Goal: Task Accomplishment & Management: Manage account settings

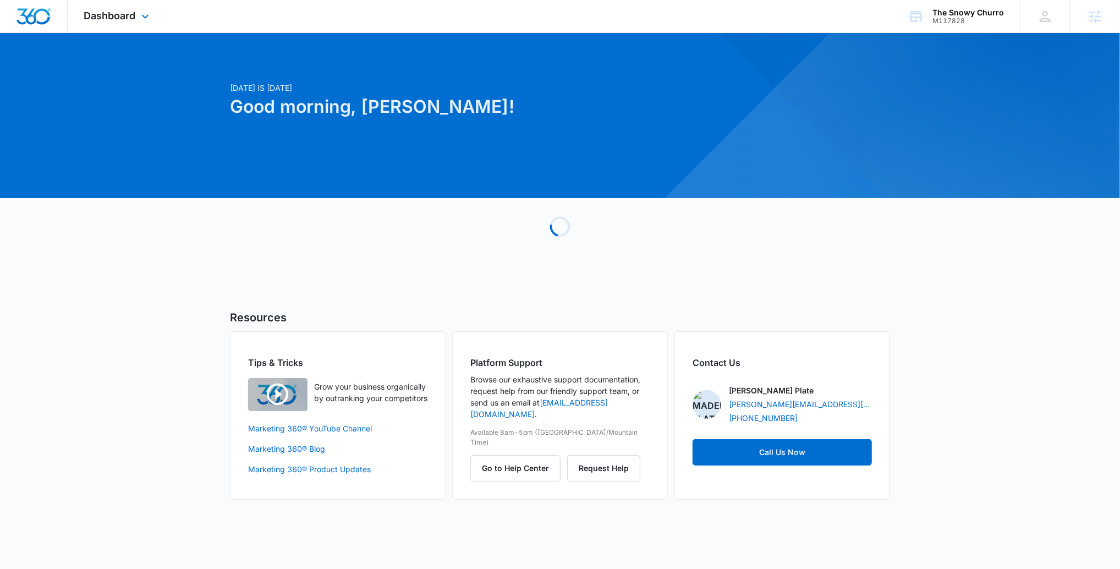
drag, startPoint x: 144, startPoint y: 21, endPoint x: 171, endPoint y: 50, distance: 39.3
click at [144, 21] on icon at bounding box center [145, 16] width 13 height 13
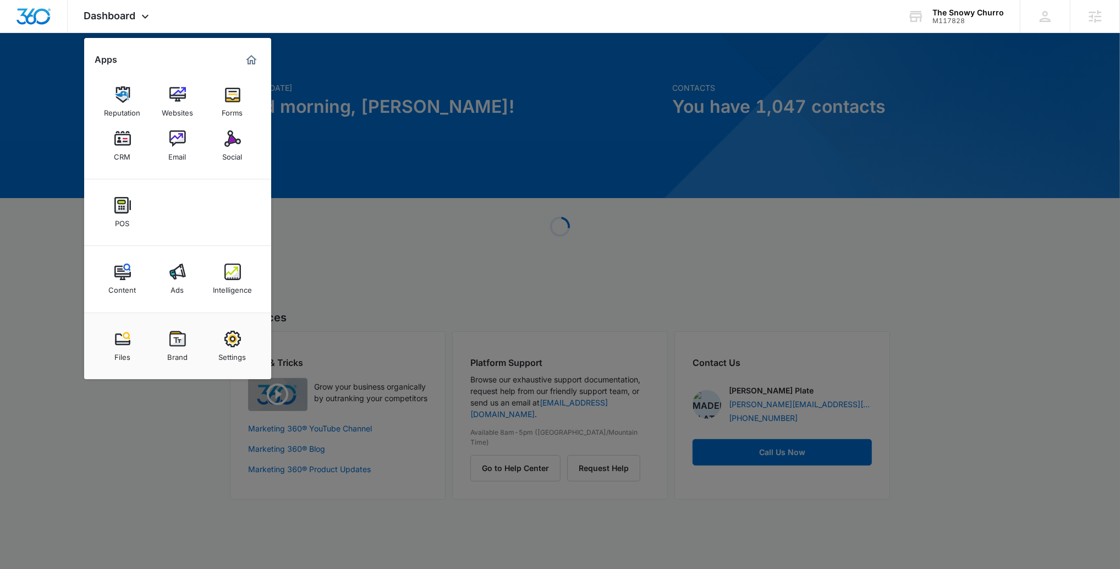
click at [231, 280] on img at bounding box center [233, 272] width 17 height 17
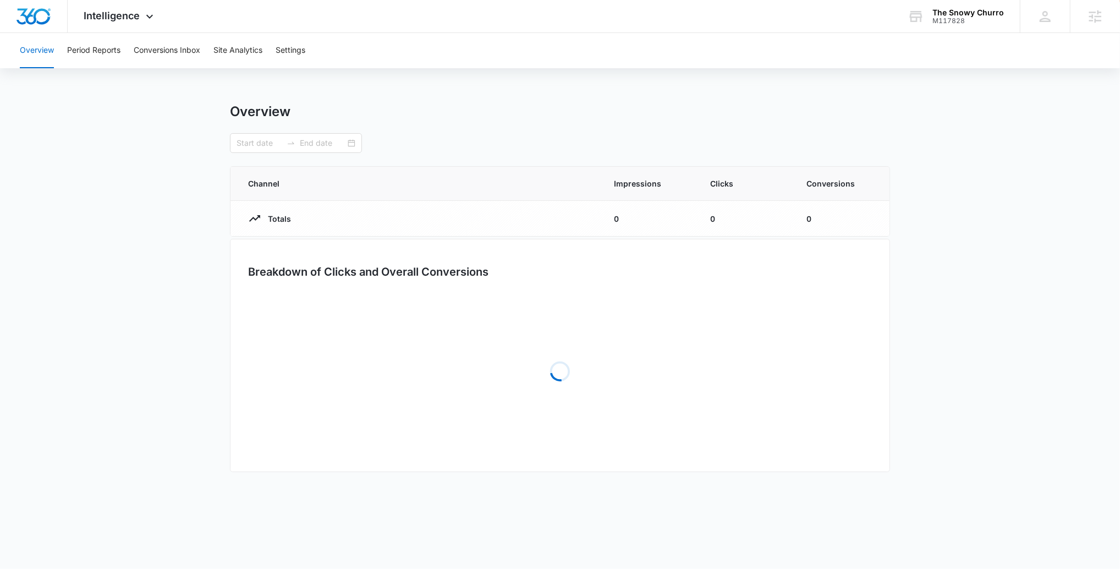
type input "08/16/2025"
type input "09/15/2025"
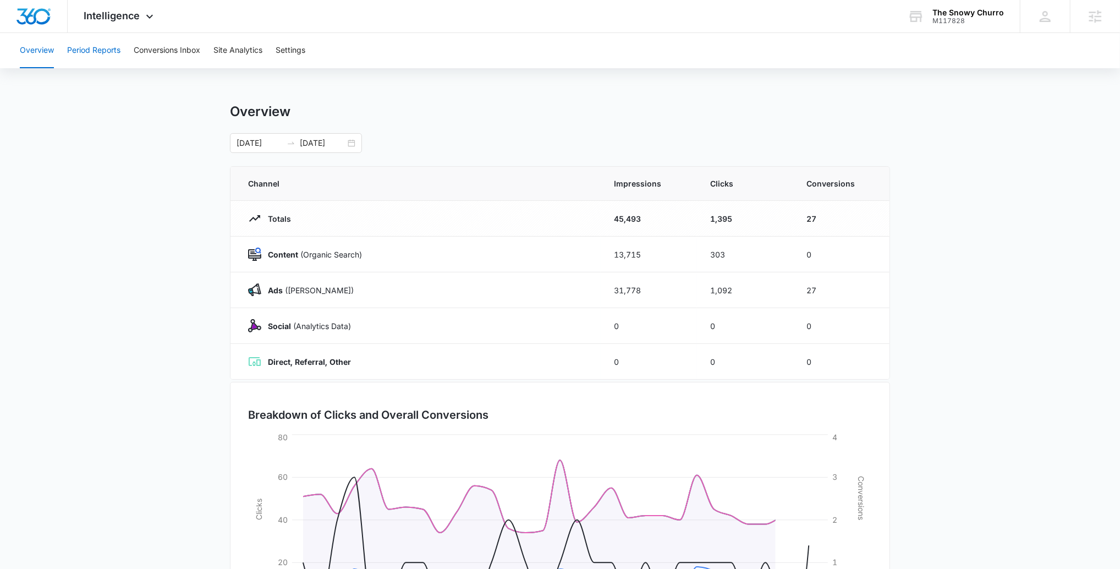
click at [105, 57] on button "Period Reports" at bounding box center [93, 50] width 53 height 35
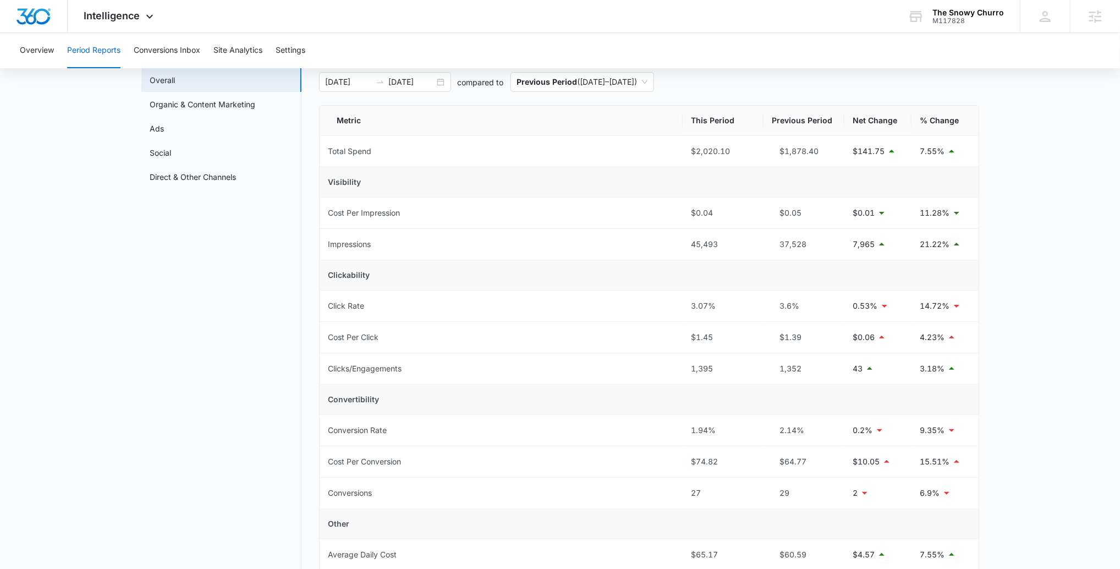
scroll to position [57, 0]
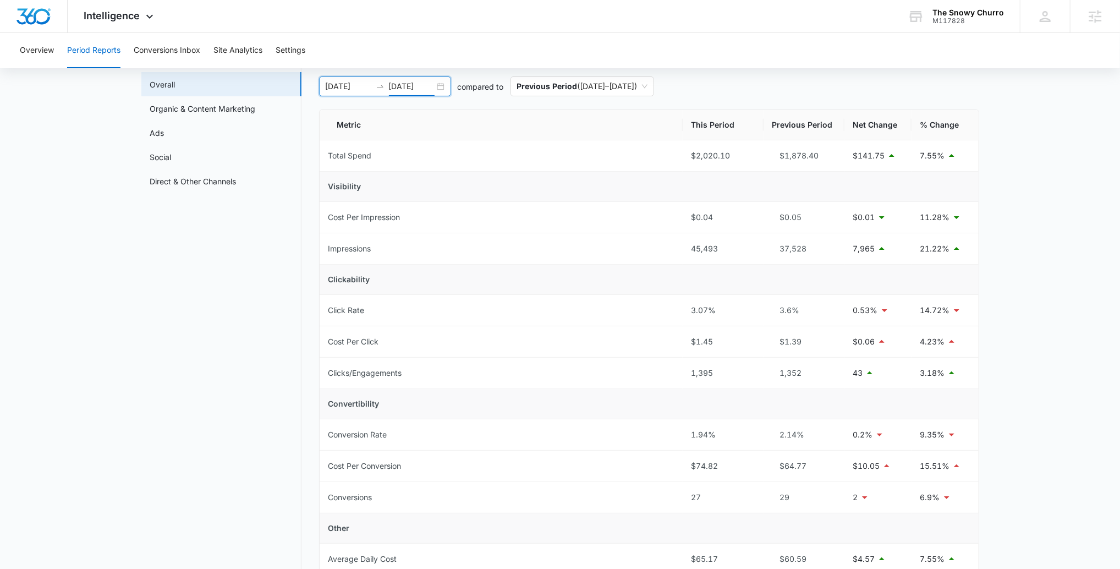
click at [397, 86] on input "09/15/2025" at bounding box center [412, 86] width 46 height 12
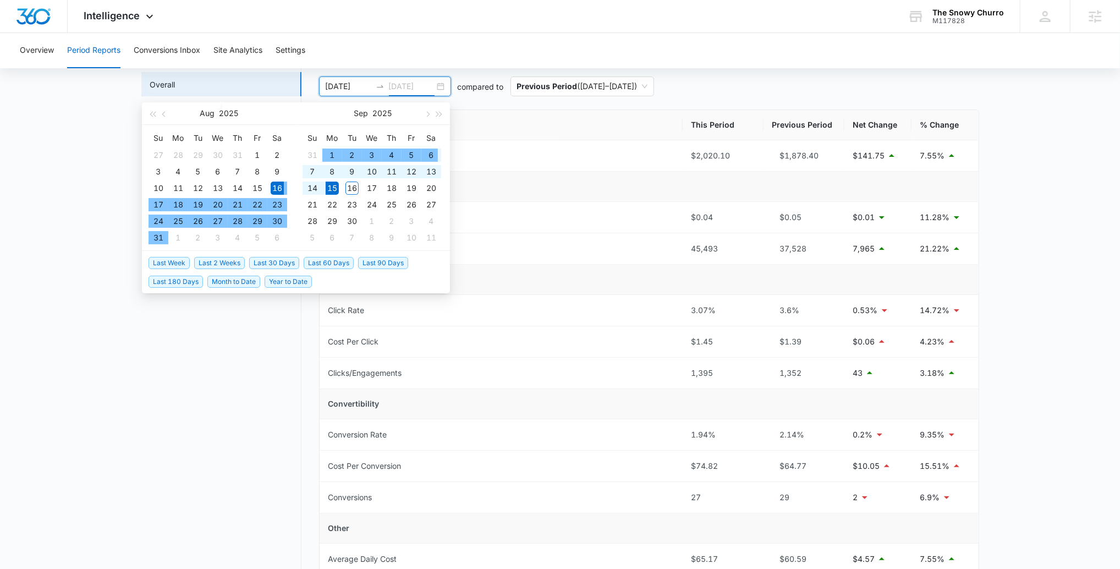
type input "09/15/2025"
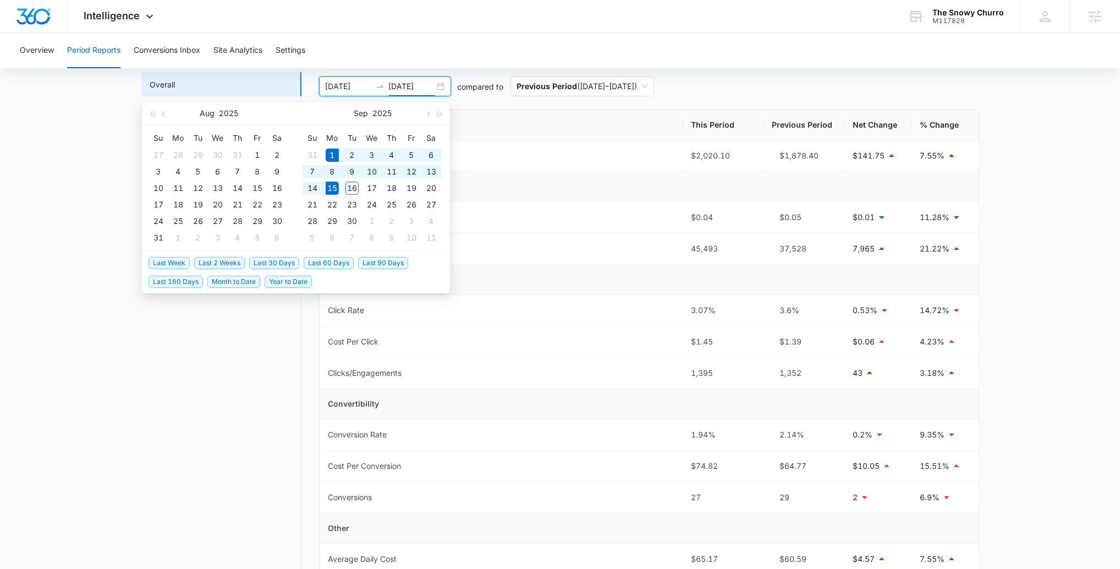
drag, startPoint x: 237, startPoint y: 264, endPoint x: 456, endPoint y: 253, distance: 219.3
click at [238, 263] on span "Last 2 Weeks" at bounding box center [219, 263] width 51 height 12
type input "[DATE]"
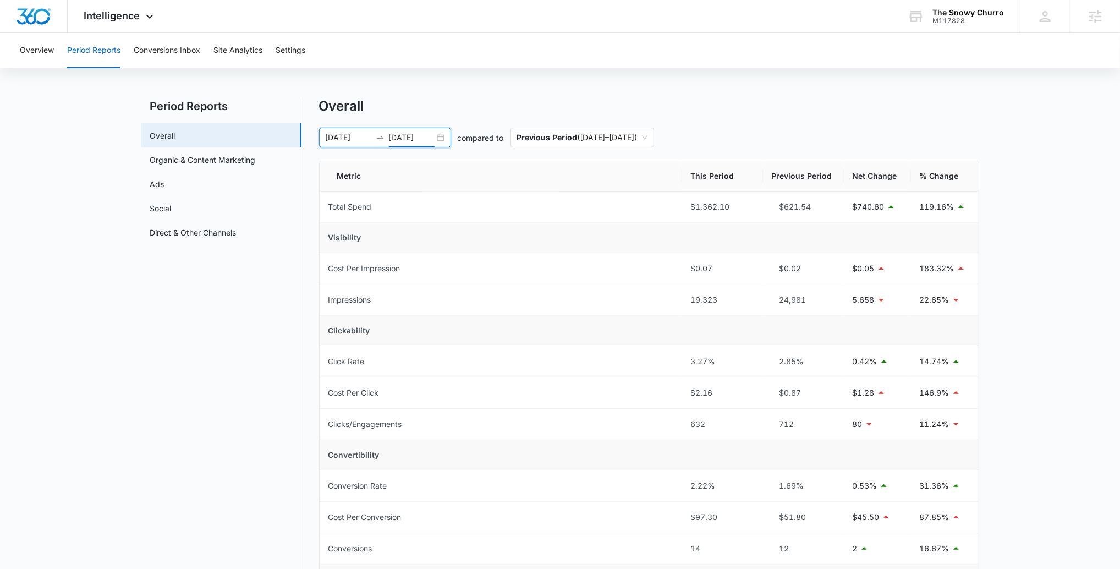
scroll to position [0, 0]
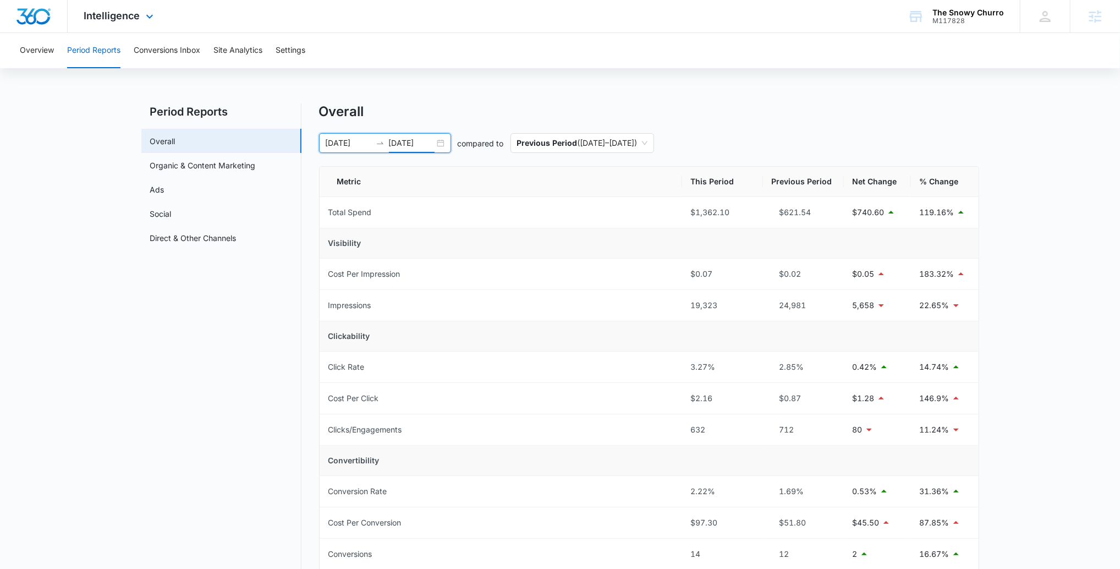
drag, startPoint x: 124, startPoint y: 9, endPoint x: 165, endPoint y: 152, distance: 148.1
click at [124, 10] on span "Intelligence" at bounding box center [112, 16] width 56 height 12
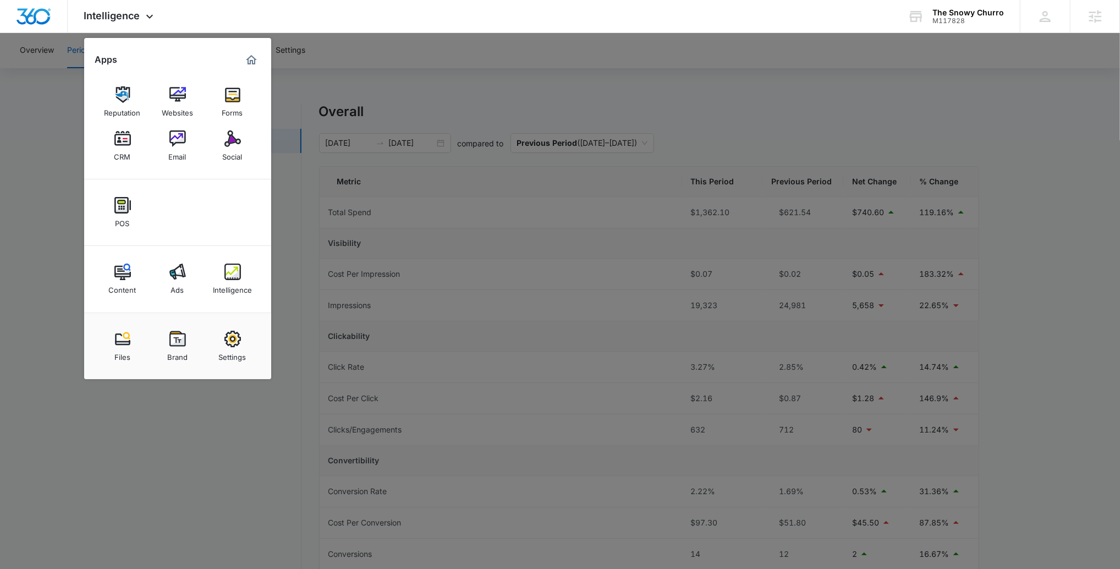
click at [220, 151] on link "Social" at bounding box center [233, 146] width 42 height 42
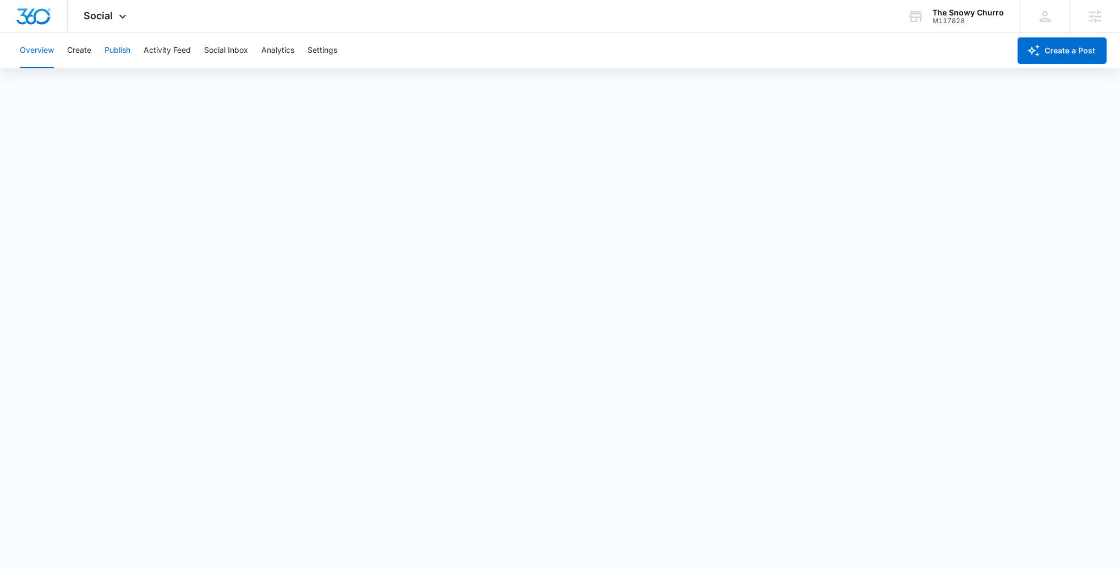
click at [121, 52] on button "Publish" at bounding box center [118, 50] width 26 height 35
click at [112, 23] on div "Social Apps Reputation Websites Forms CRM Email Social POS Content Ads Intellig…" at bounding box center [107, 16] width 78 height 32
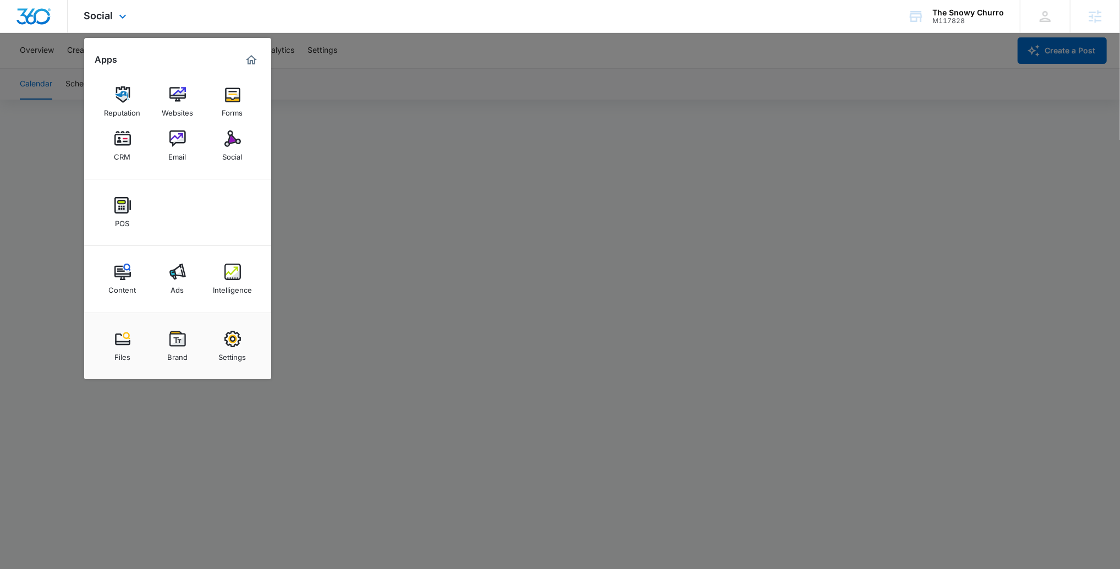
scroll to position [7, 0]
drag, startPoint x: 216, startPoint y: 18, endPoint x: 166, endPoint y: 44, distance: 56.1
click at [216, 18] on div "Social Apps Reputation Websites Forms CRM Email Social POS Content Ads Intellig…" at bounding box center [560, 16] width 1120 height 33
click at [173, 9] on div "Social Apps Reputation Websites Forms CRM Email Social POS Content Ads Intellig…" at bounding box center [560, 16] width 1120 height 33
click at [217, 27] on div "Social Apps Reputation Websites Forms CRM Email Social POS Content Ads Intellig…" at bounding box center [560, 16] width 1120 height 33
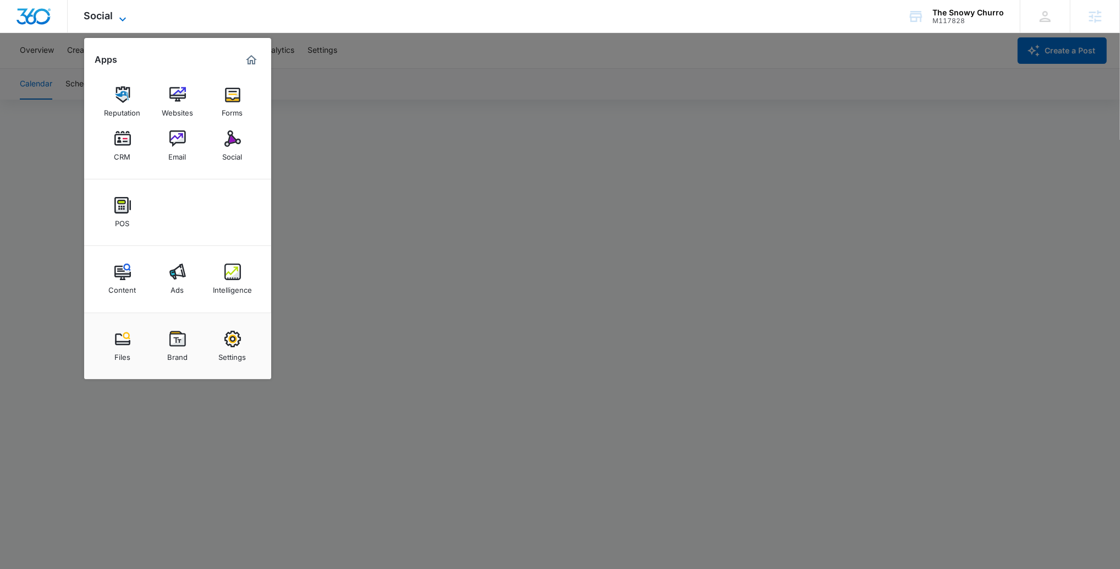
click at [118, 16] on icon at bounding box center [122, 19] width 13 height 13
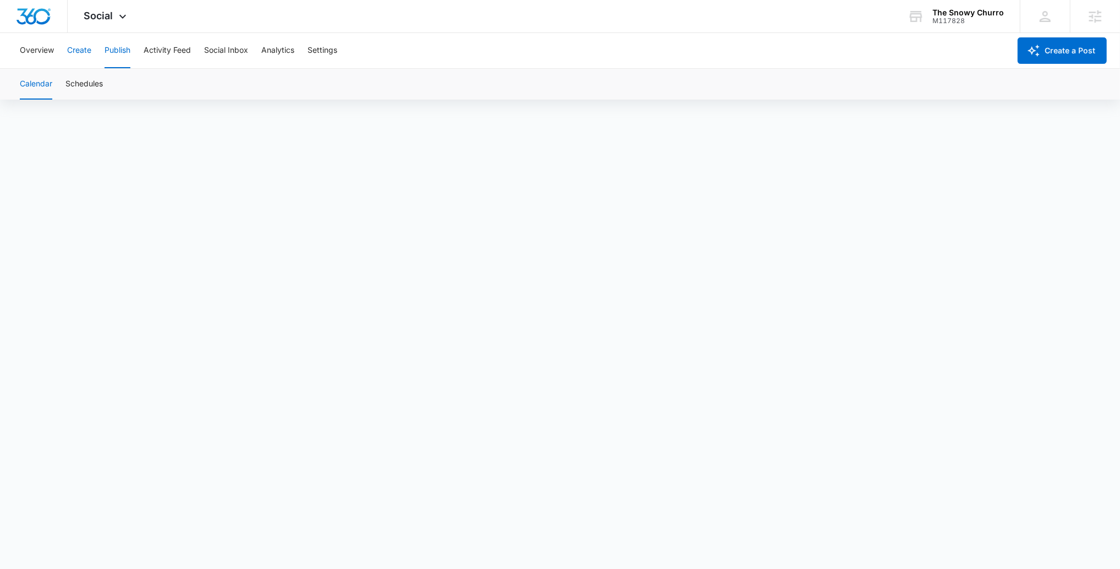
click at [84, 47] on button "Create" at bounding box center [79, 50] width 24 height 35
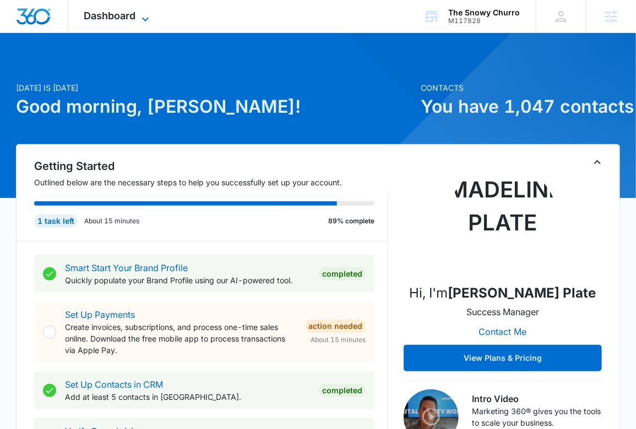
click at [110, 11] on span "Dashboard" at bounding box center [110, 16] width 52 height 12
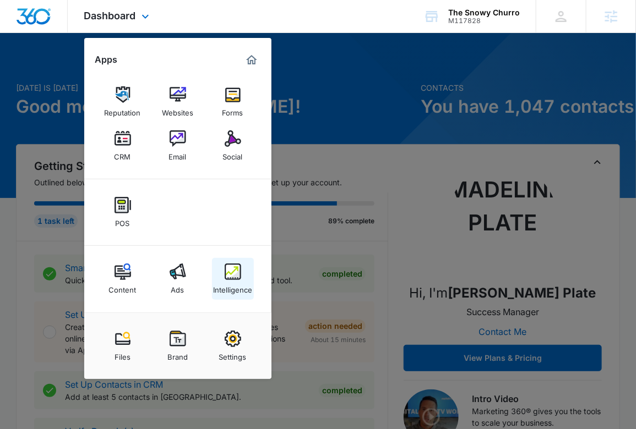
click at [235, 270] on img at bounding box center [233, 272] width 17 height 17
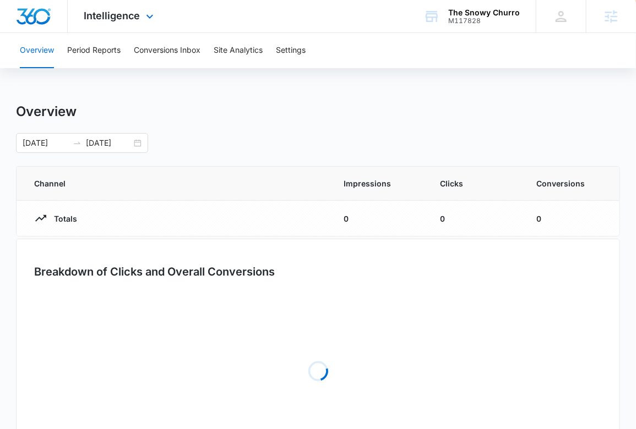
scroll to position [1, 0]
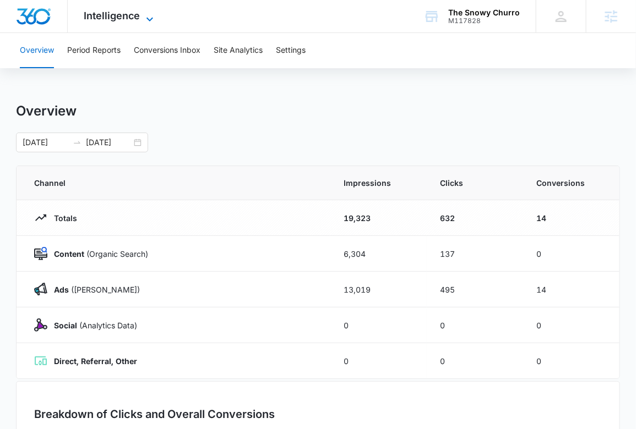
drag, startPoint x: 121, startPoint y: 9, endPoint x: 124, endPoint y: 18, distance: 9.1
click at [121, 9] on div "Intelligence Apps Reputation Websites Forms CRM Email Social POS Content Ads In…" at bounding box center [120, 16] width 105 height 32
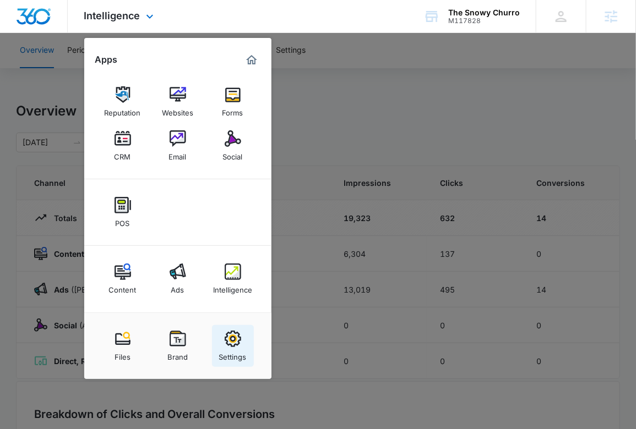
click at [238, 360] on div "Settings" at bounding box center [233, 354] width 28 height 14
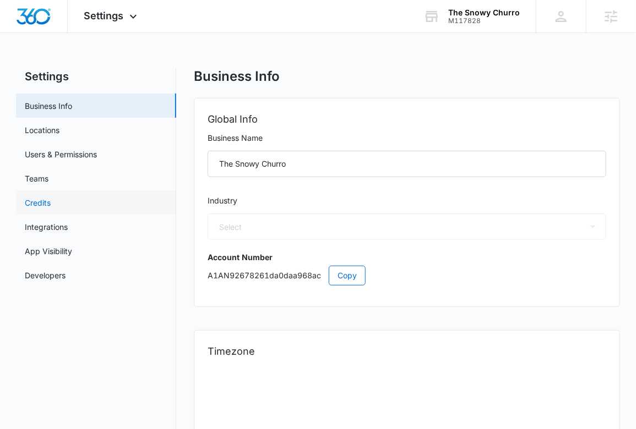
select select "11"
select select "US"
select select "America/[GEOGRAPHIC_DATA]"
click at [68, 221] on link "Integrations" at bounding box center [46, 227] width 43 height 12
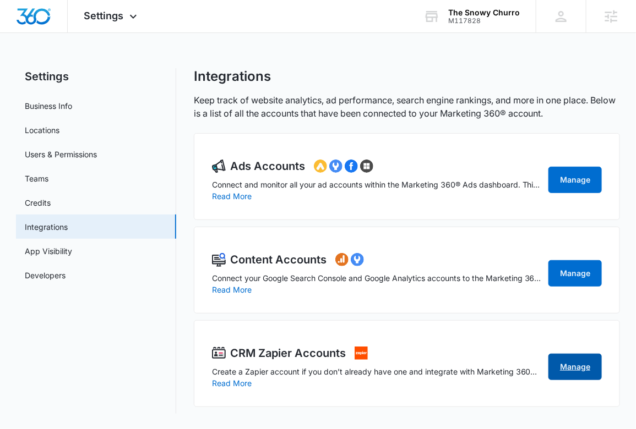
click at [557, 360] on link "Manage" at bounding box center [574, 367] width 53 height 26
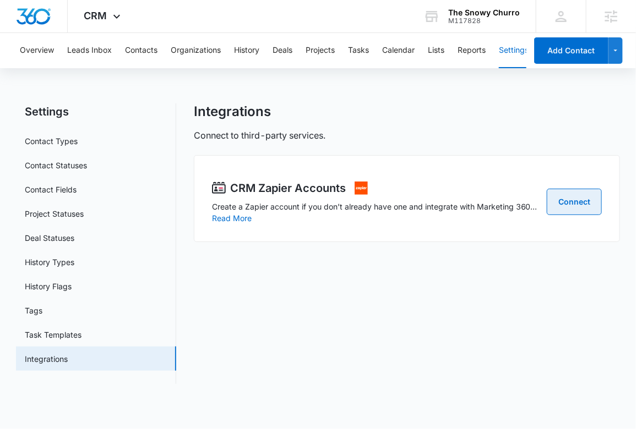
click at [575, 198] on link "Connect" at bounding box center [573, 202] width 55 height 26
click at [470, 12] on div "The Snowy Churro" at bounding box center [484, 12] width 72 height 9
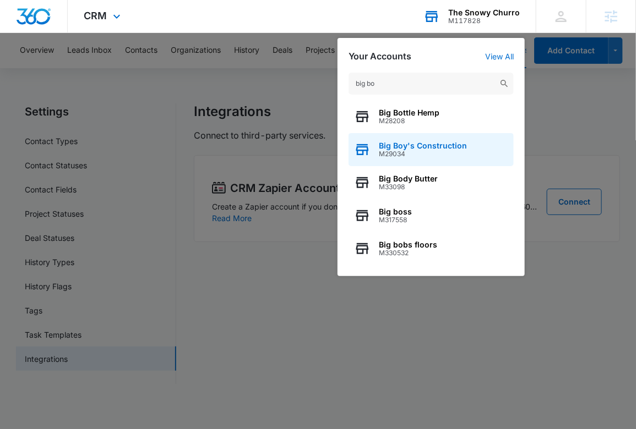
type input "big bo"
click at [430, 143] on span "Big Boy's Construction" at bounding box center [423, 145] width 88 height 9
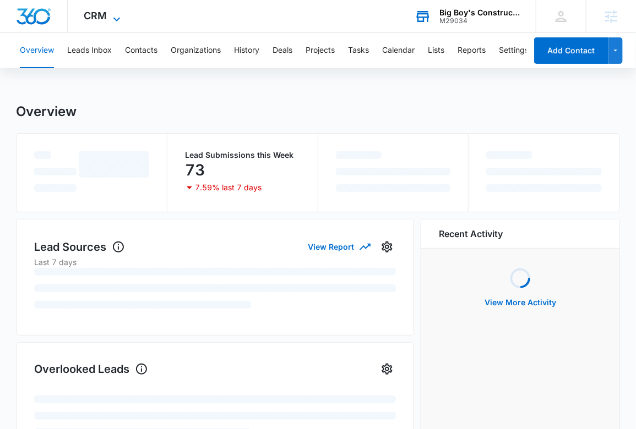
click at [100, 18] on span "CRM" at bounding box center [95, 16] width 23 height 12
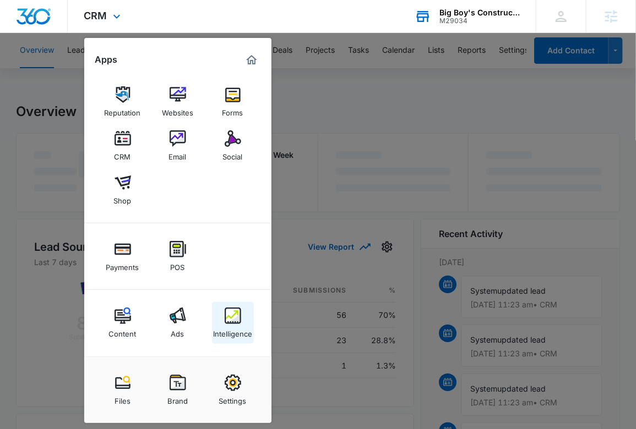
click at [232, 328] on div "Intelligence" at bounding box center [232, 331] width 39 height 14
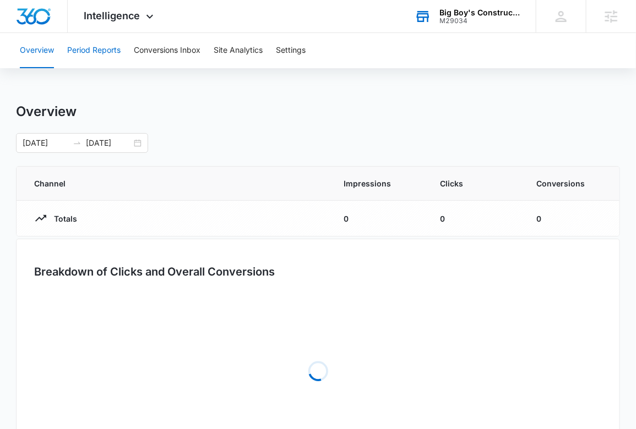
click at [98, 43] on button "Period Reports" at bounding box center [93, 50] width 53 height 35
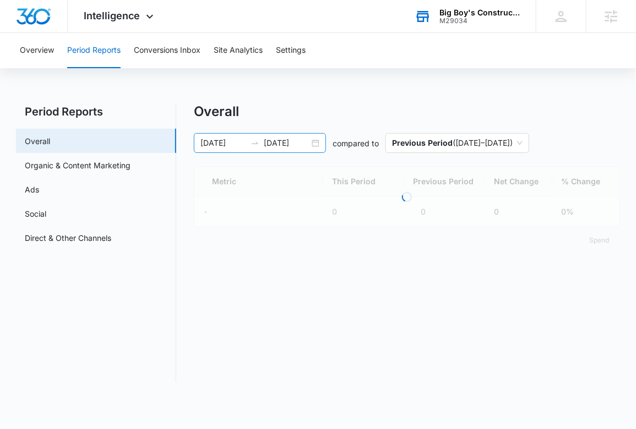
click at [268, 143] on input "09/15/2025" at bounding box center [287, 143] width 46 height 12
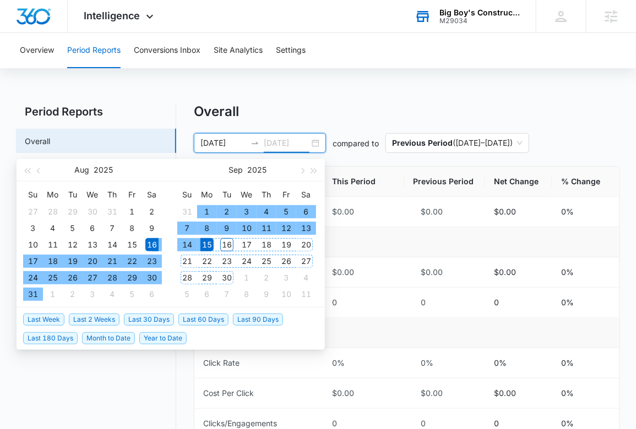
type input "09/15/2025"
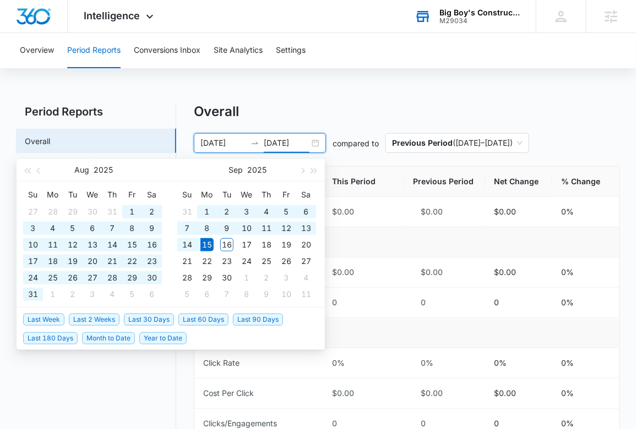
click at [54, 336] on span "Last 180 Days" at bounding box center [50, 338] width 54 height 12
type input "03/19/2025"
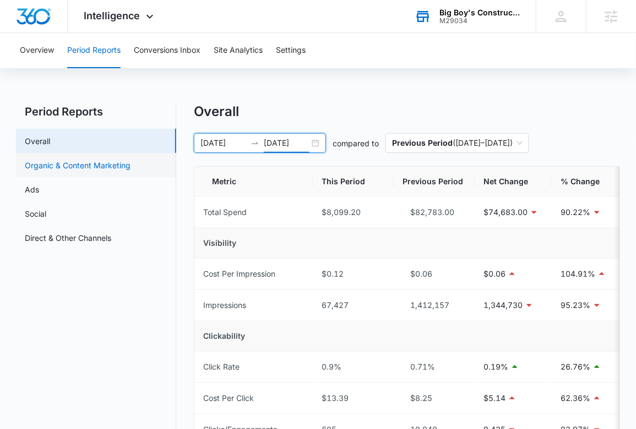
click at [71, 170] on link "Organic & Content Marketing" at bounding box center [78, 166] width 106 height 12
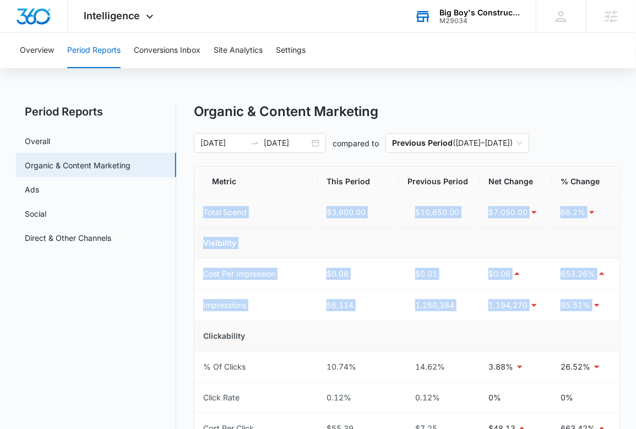
drag, startPoint x: 609, startPoint y: 305, endPoint x: 201, endPoint y: 210, distance: 419.3
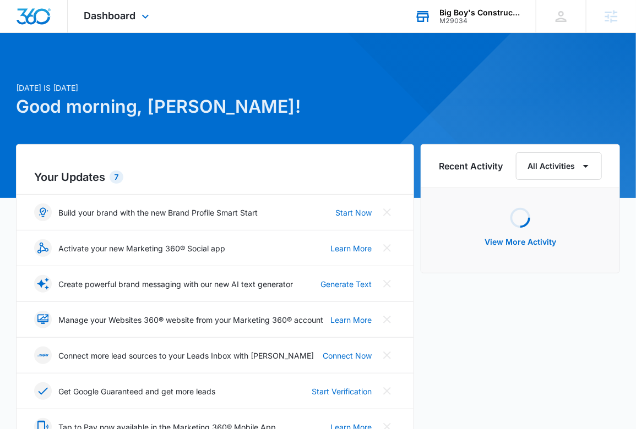
click at [485, 9] on div "Big Boy's Construction" at bounding box center [479, 12] width 80 height 9
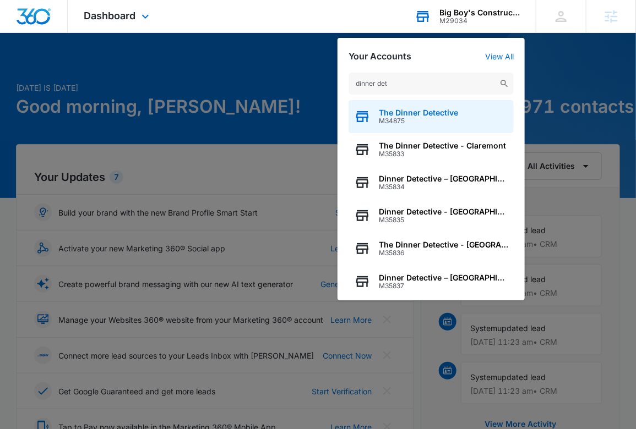
type input "dinner det"
click at [431, 114] on span "The Dinner Detective" at bounding box center [418, 112] width 79 height 9
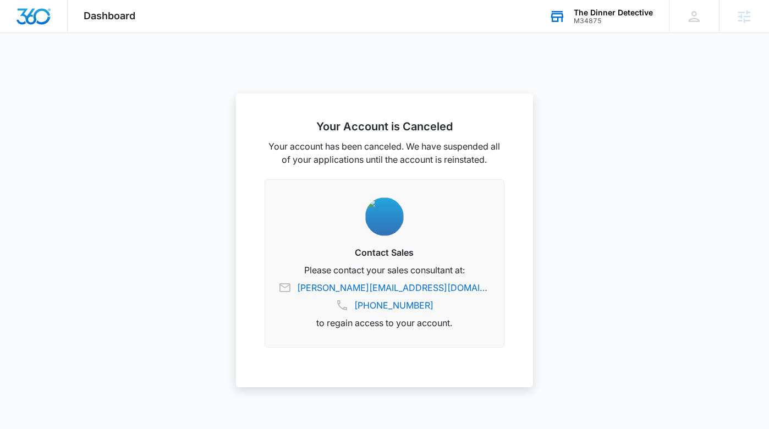
click at [596, 10] on div "The Dinner Detective" at bounding box center [613, 12] width 79 height 9
type input "driver"
drag, startPoint x: 706, startPoint y: 123, endPoint x: 624, endPoint y: 92, distance: 88.1
click at [706, 123] on div at bounding box center [384, 214] width 769 height 429
click at [608, 26] on div "The Dinner Detective M34875 Your Accounts View All" at bounding box center [601, 16] width 136 height 32
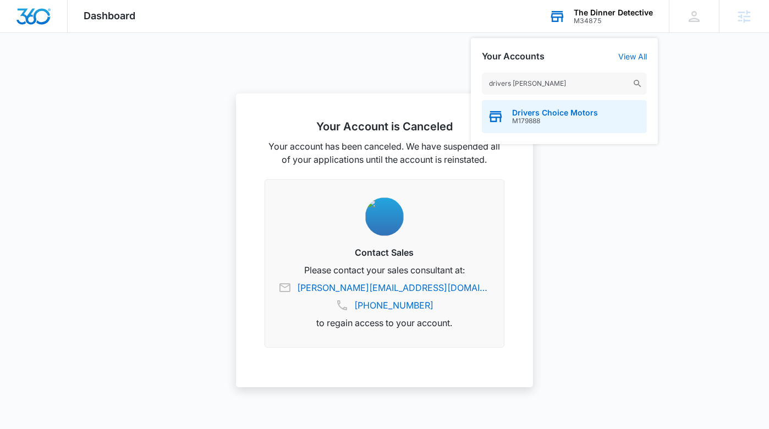
type input "drivers [PERSON_NAME]"
click at [584, 113] on span "Drivers Choice Motors" at bounding box center [555, 112] width 86 height 9
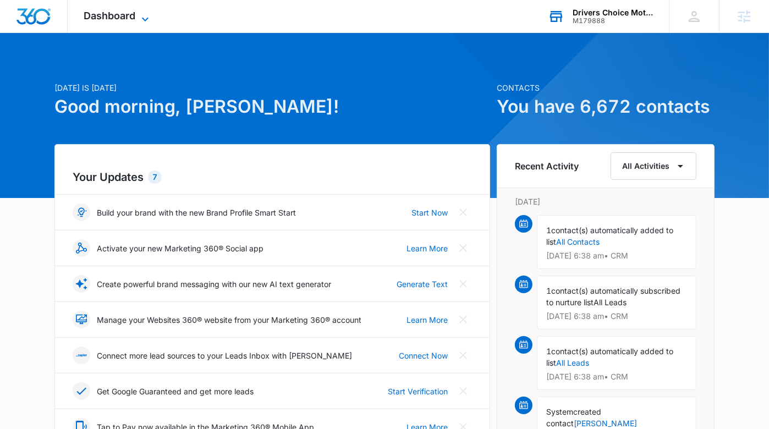
click at [107, 19] on span "Dashboard" at bounding box center [110, 16] width 52 height 12
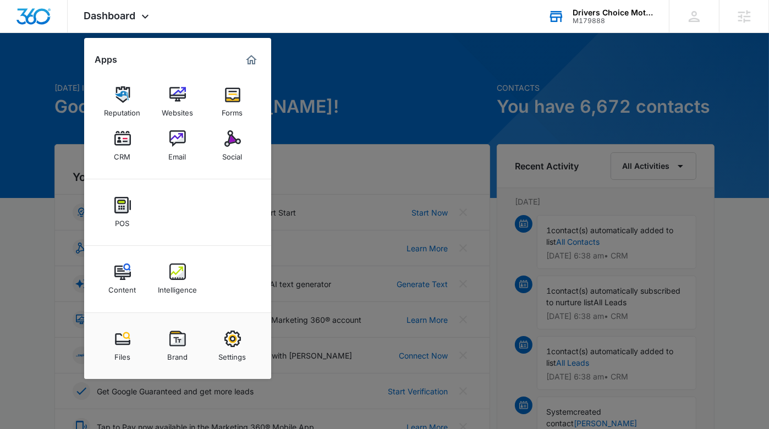
click at [216, 342] on link "Settings" at bounding box center [233, 346] width 42 height 42
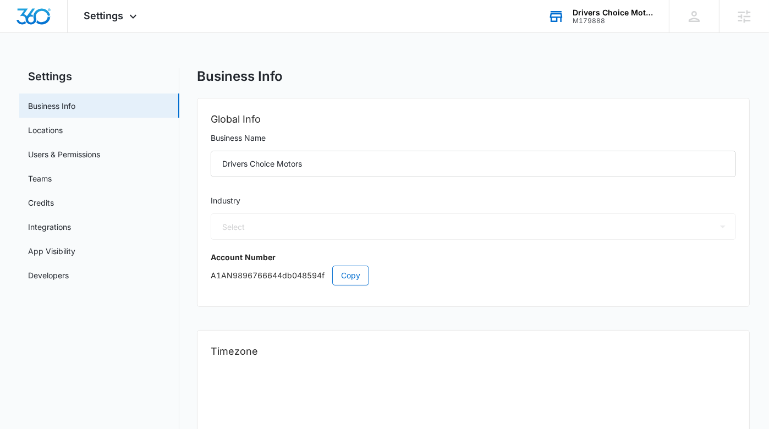
select select "44"
select select "US"
select select "America/New_York"
click at [113, 8] on div "Settings Apps Reputation Websites Forms CRM Email Social POS Content Intelligen…" at bounding box center [112, 16] width 89 height 32
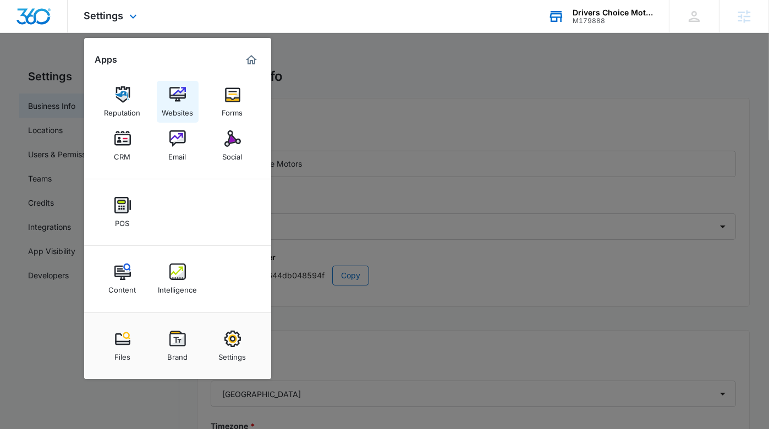
click at [179, 103] on img at bounding box center [177, 94] width 17 height 17
